Goal: Transaction & Acquisition: Purchase product/service

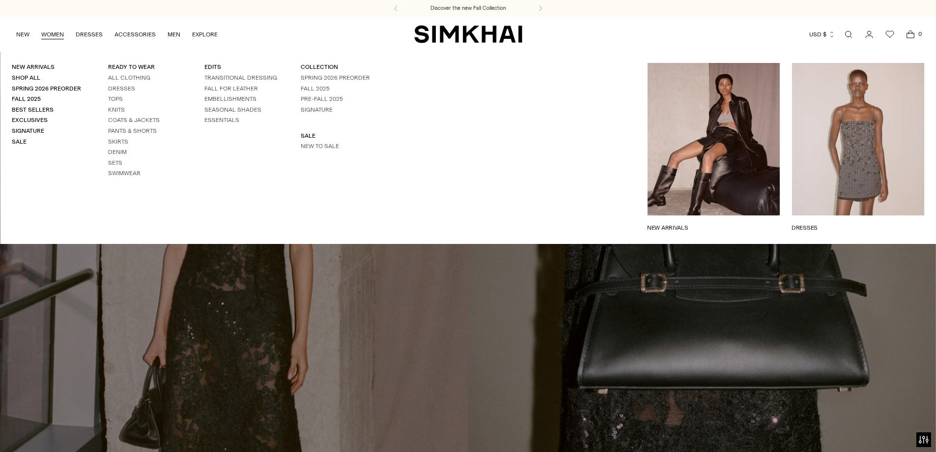
drag, startPoint x: 106, startPoint y: 38, endPoint x: 48, endPoint y: 33, distance: 58.6
click at [48, 33] on link "WOMEN" at bounding box center [52, 35] width 23 height 22
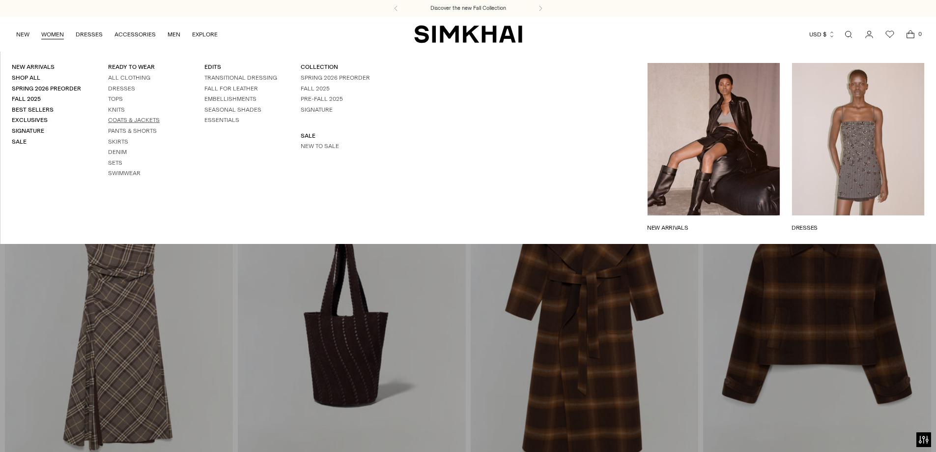
click at [125, 119] on link "Coats & Jackets" at bounding box center [134, 119] width 52 height 7
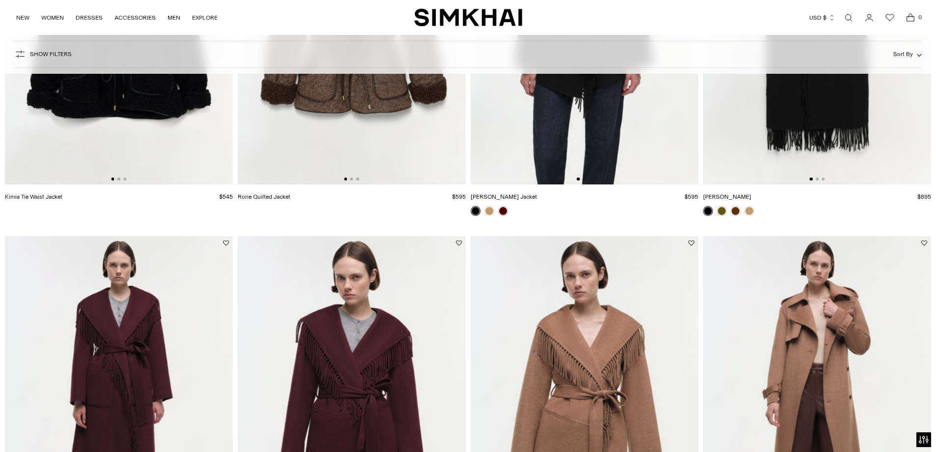
scroll to position [1769, 0]
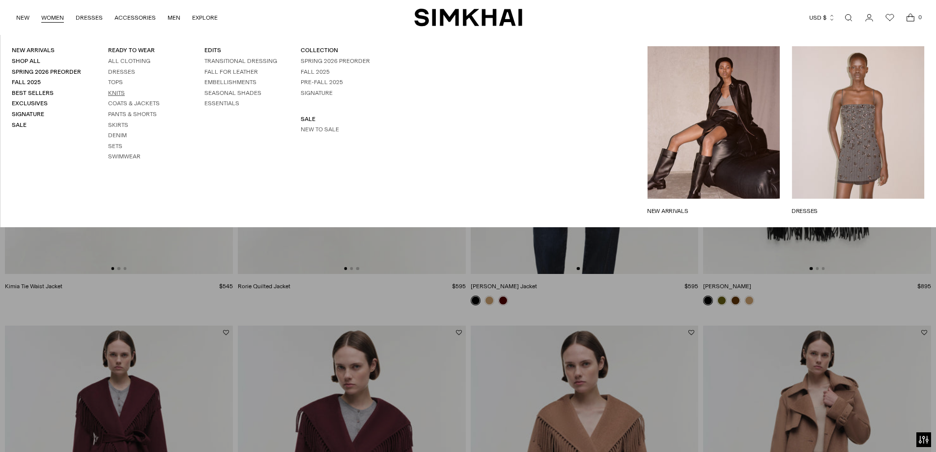
click at [118, 95] on link "Knits" at bounding box center [116, 92] width 17 height 7
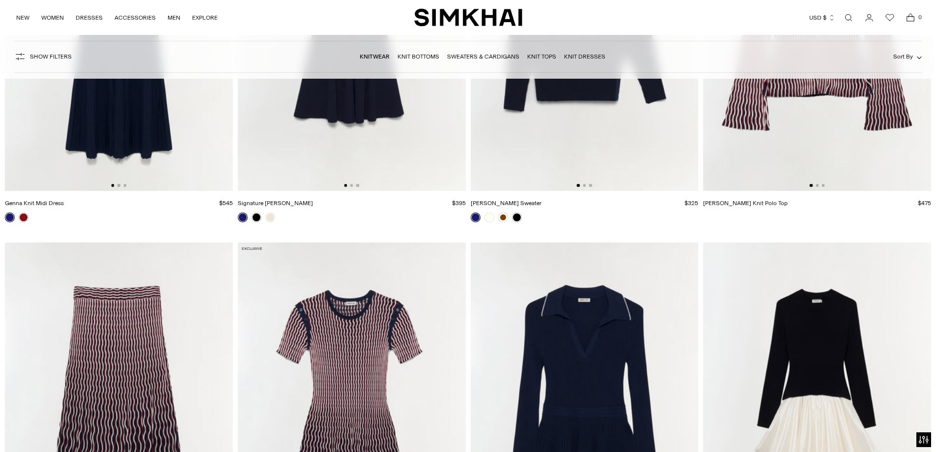
scroll to position [2850, 0]
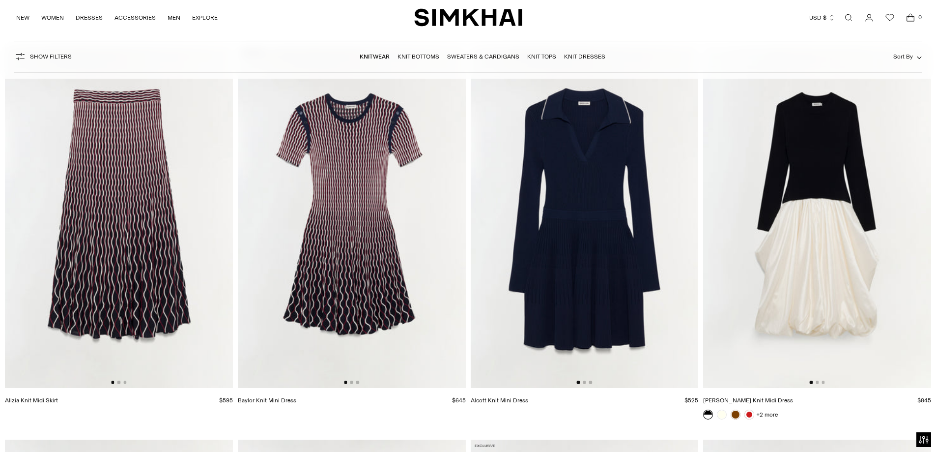
click at [358, 204] on img at bounding box center [352, 217] width 228 height 342
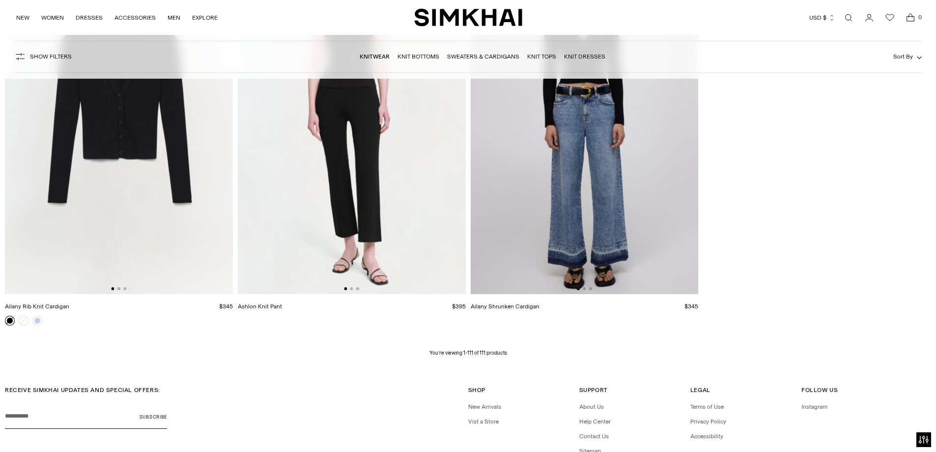
scroll to position [10894, 0]
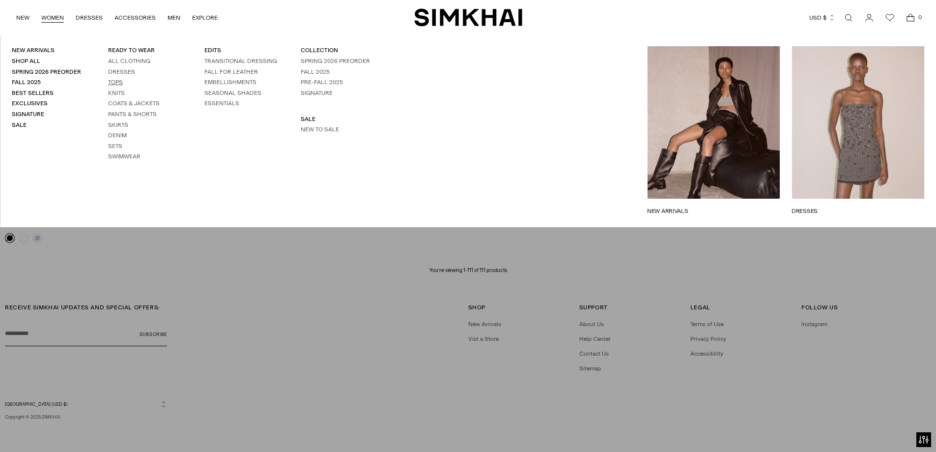
click at [117, 79] on link "Tops" at bounding box center [115, 82] width 15 height 7
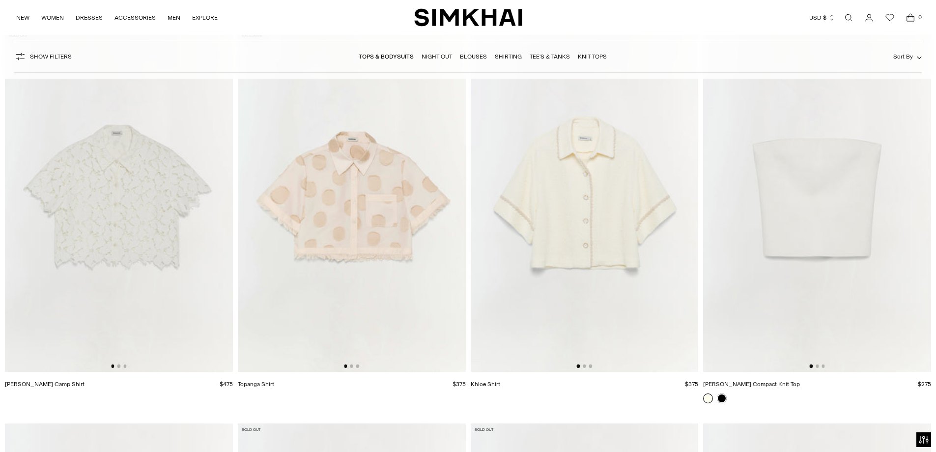
scroll to position [7321, 0]
